Goal: Check status: Check status

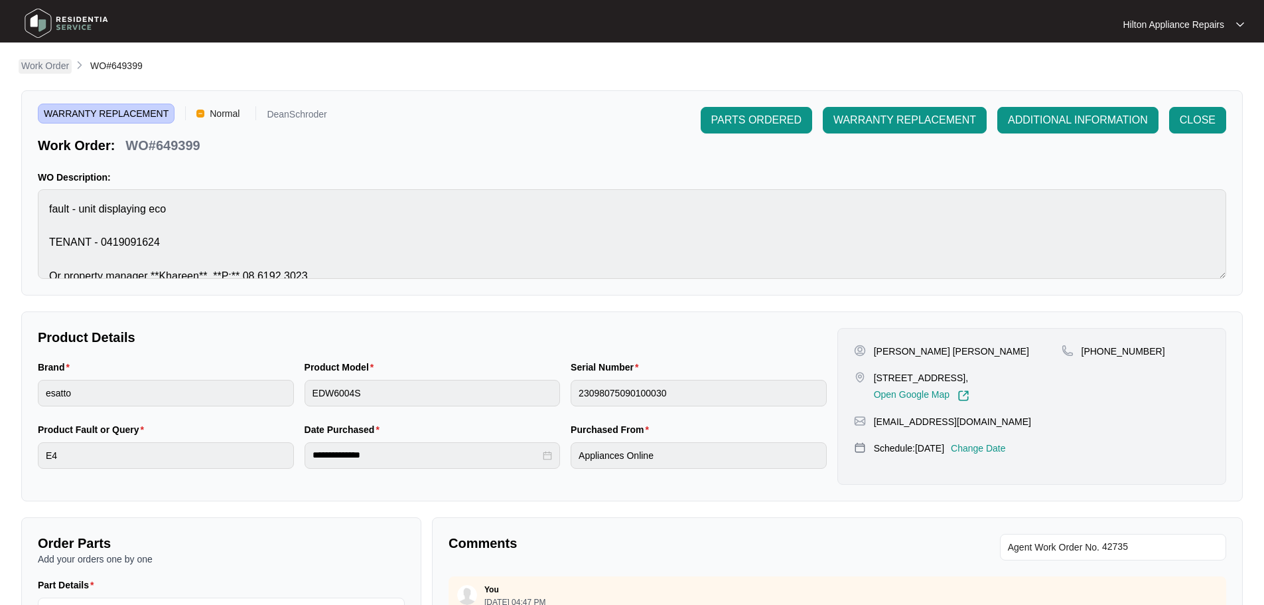
click at [44, 66] on p "Work Order" at bounding box center [45, 65] width 48 height 13
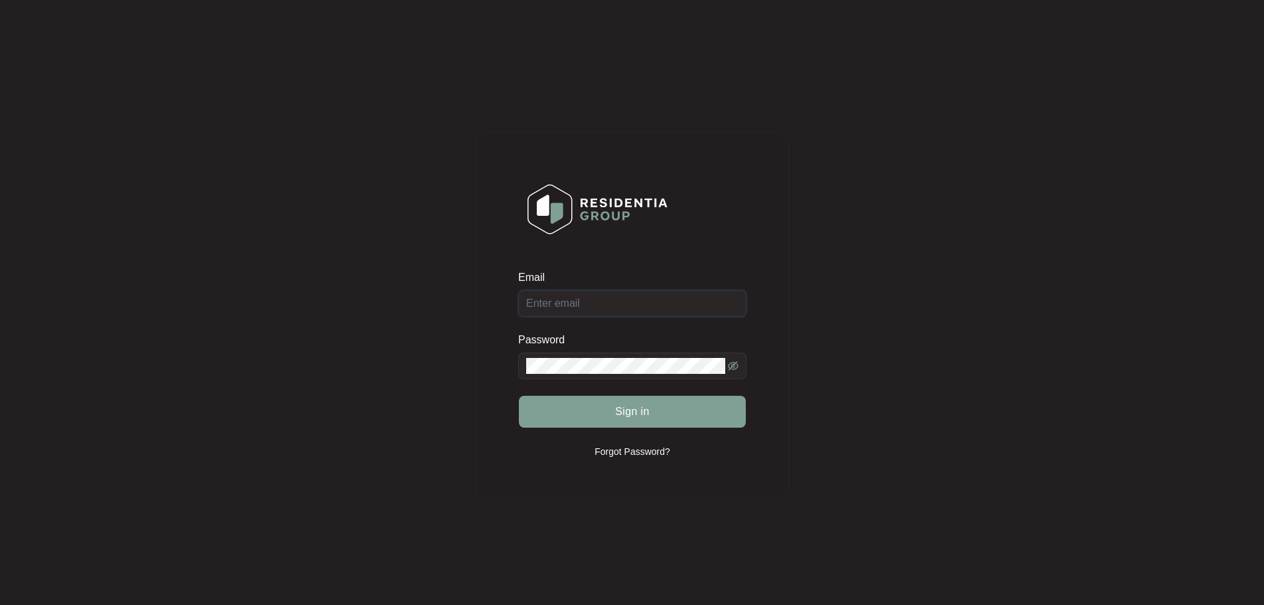
type input "[EMAIL_ADDRESS][DOMAIN_NAME]"
click at [642, 415] on div "Sign in" at bounding box center [632, 411] width 228 height 33
click at [650, 409] on button "Sign in" at bounding box center [632, 412] width 227 height 32
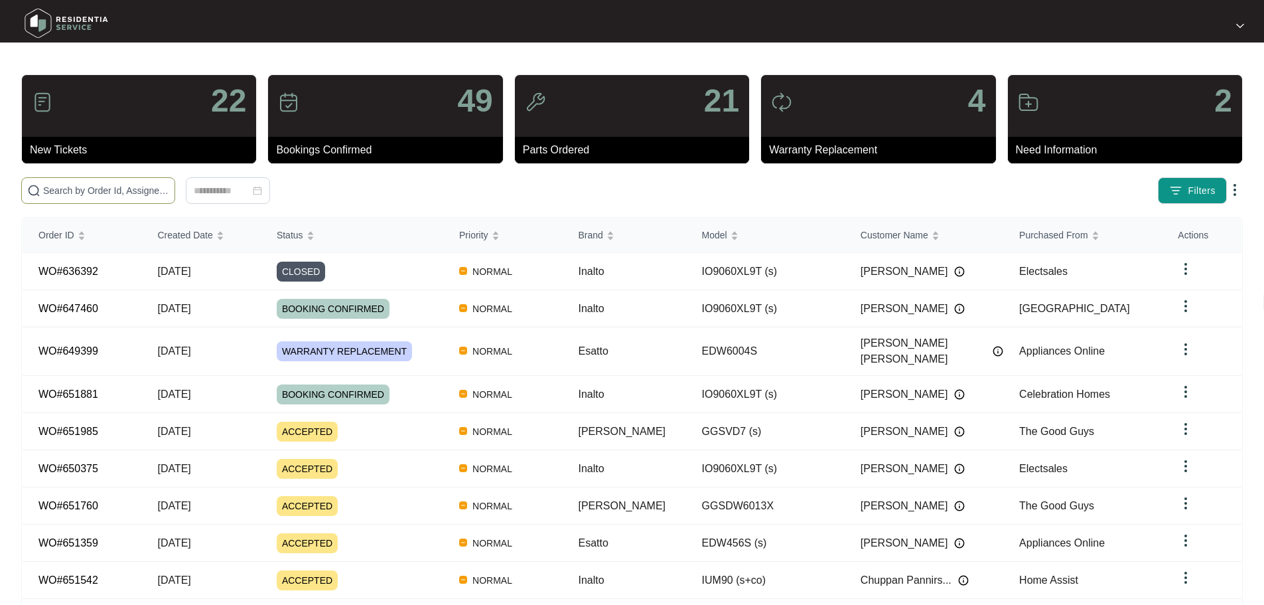
click at [157, 188] on input "text" at bounding box center [106, 190] width 126 height 15
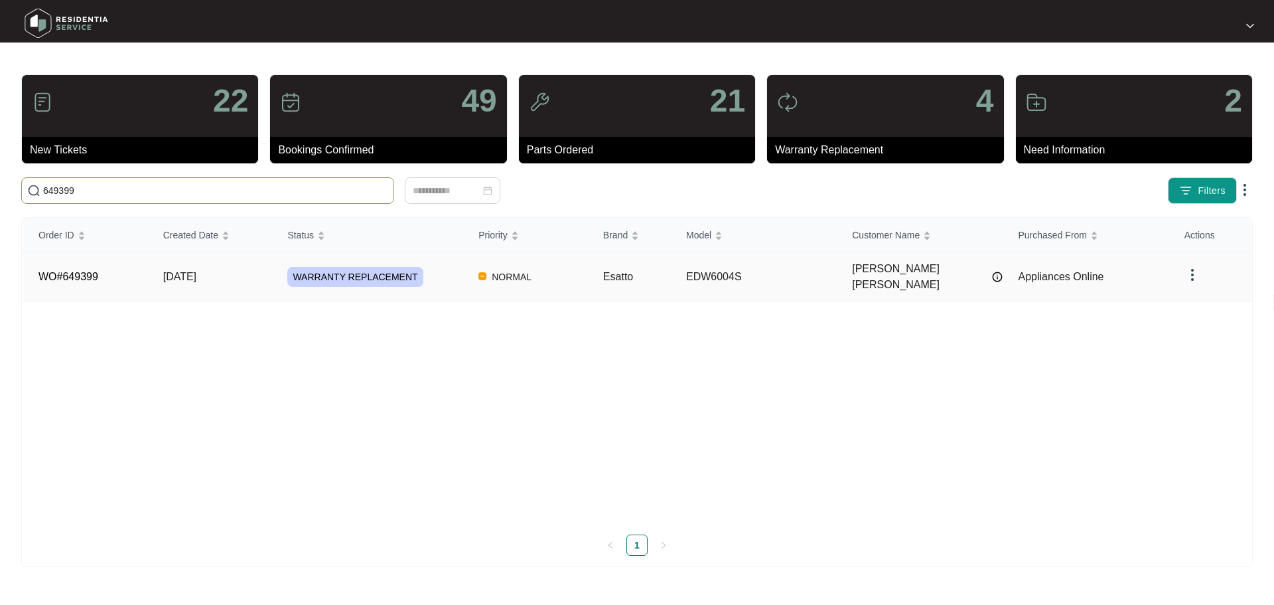
type input "649399"
click at [447, 277] on div "WARRANTY REPLACEMENT" at bounding box center [374, 277] width 175 height 20
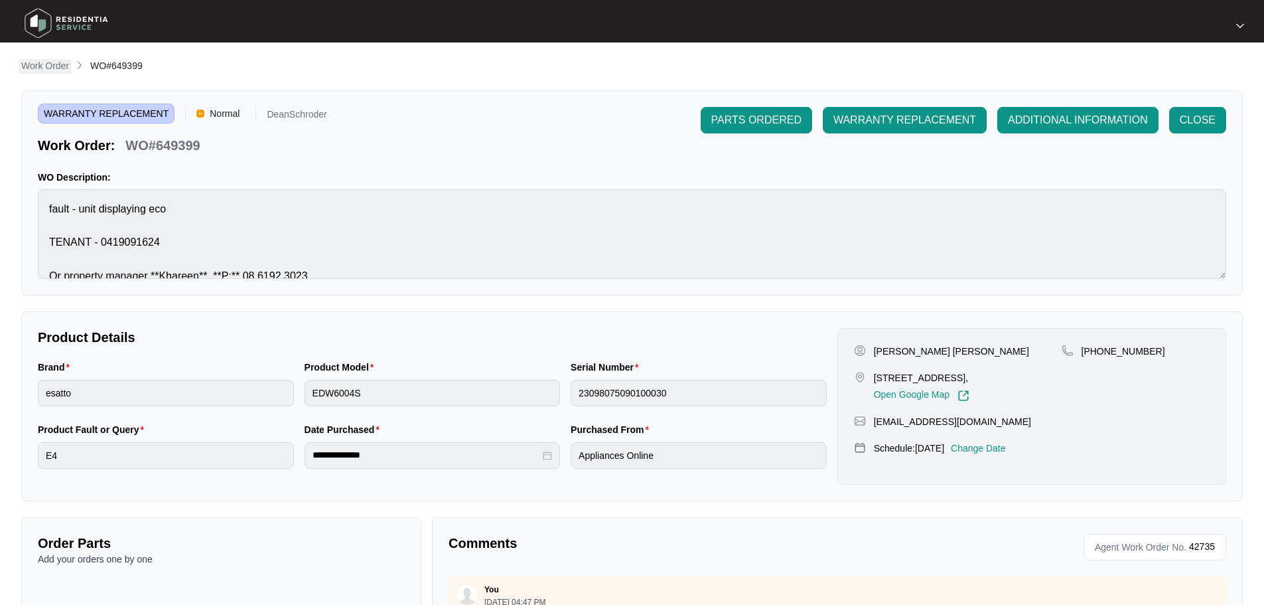
click at [44, 65] on p "Work Order" at bounding box center [45, 65] width 48 height 13
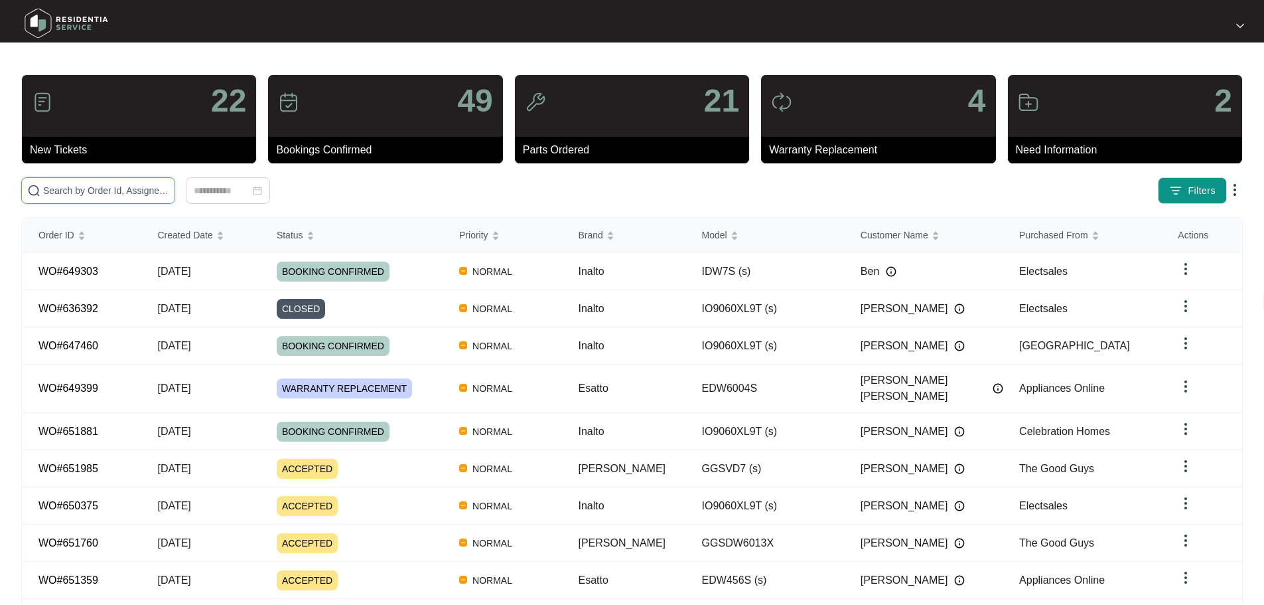
click at [142, 191] on input "text" at bounding box center [106, 190] width 126 height 15
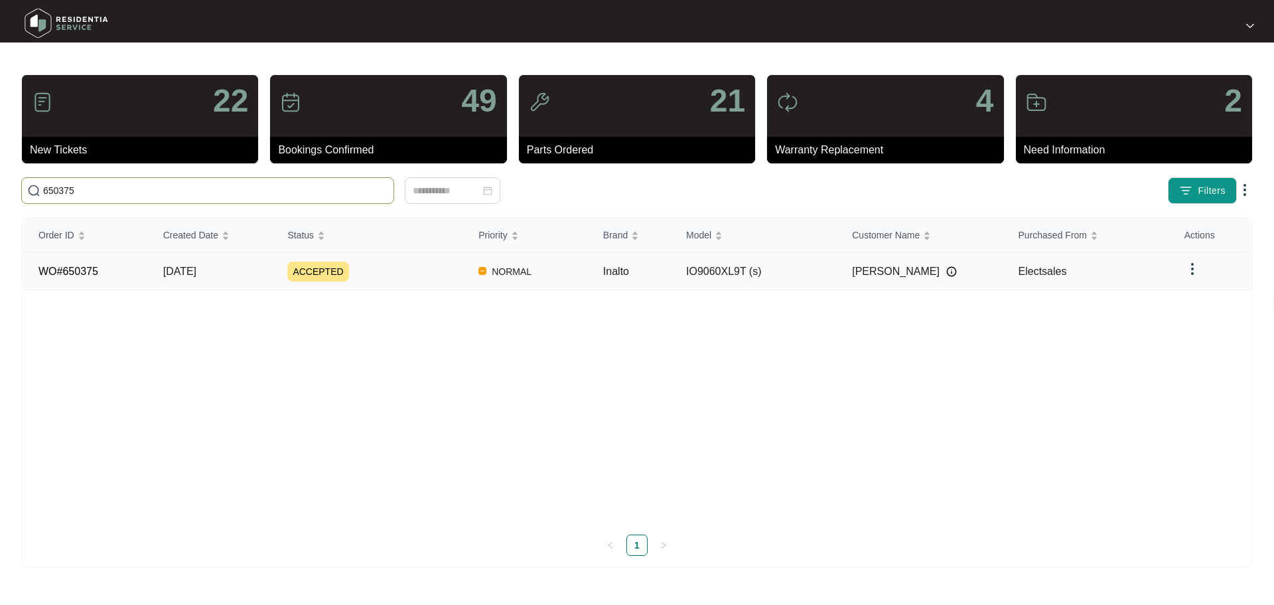
type input "650375"
click at [416, 268] on div "ACCEPTED" at bounding box center [374, 271] width 175 height 20
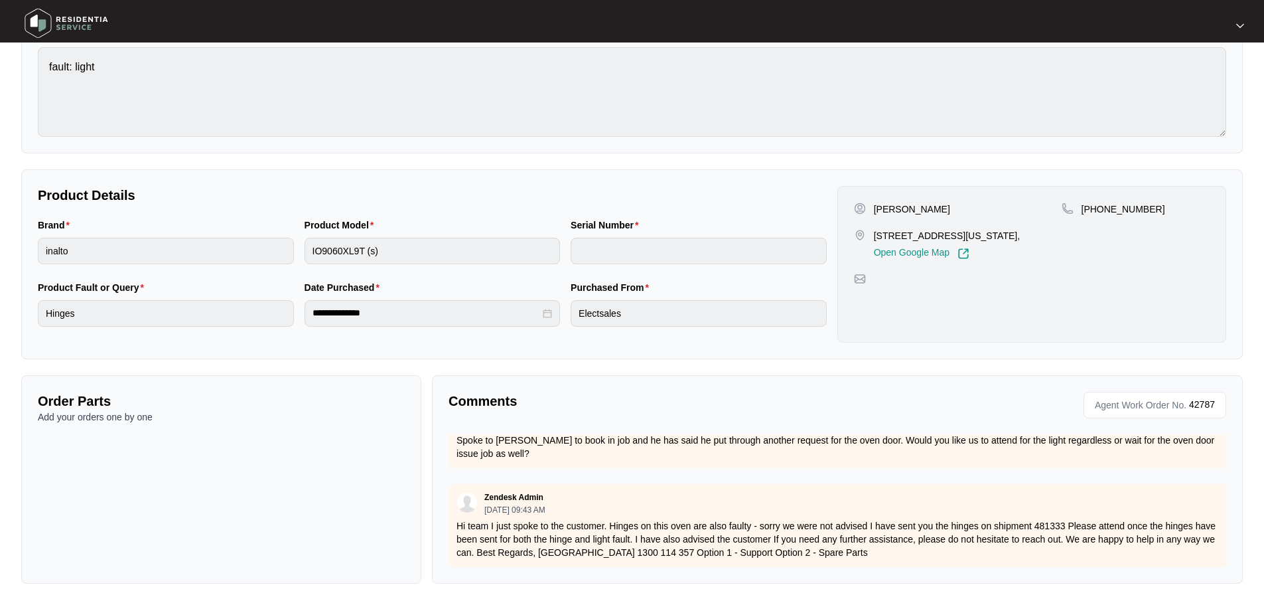
scroll to position [602, 0]
